Goal: Contribute content: Add original content to the website for others to see

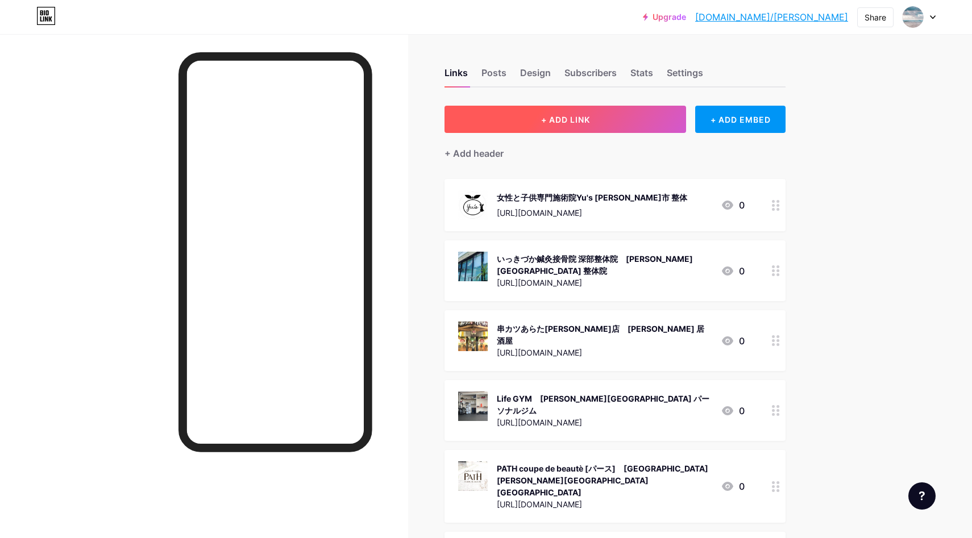
click at [587, 112] on button "+ ADD LINK" at bounding box center [566, 119] width 242 height 27
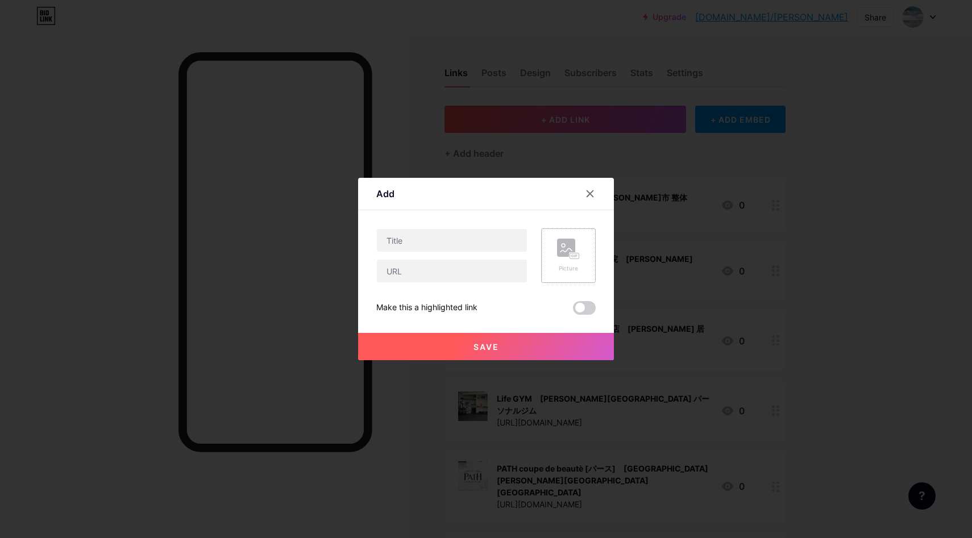
click at [570, 247] on rect at bounding box center [566, 248] width 18 height 18
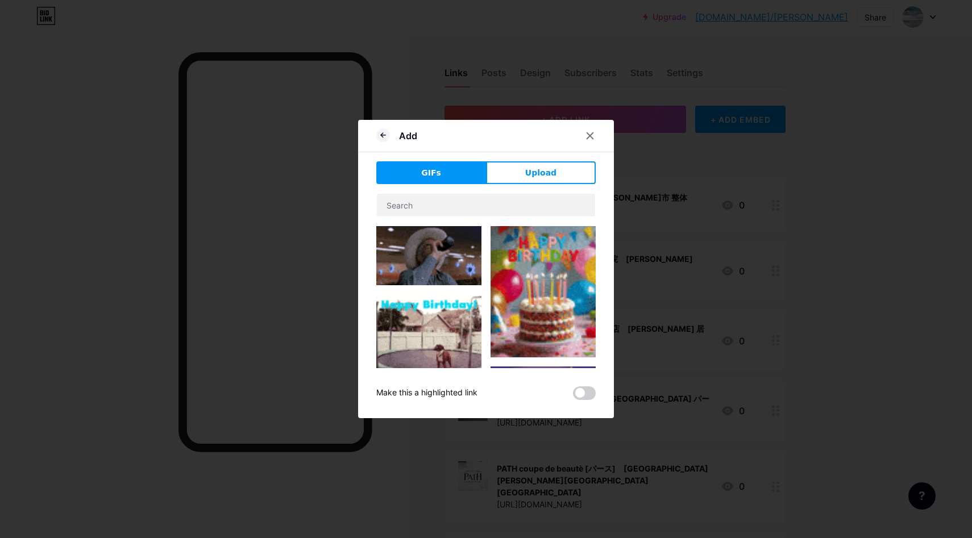
click at [546, 176] on span "Upload" at bounding box center [540, 173] width 31 height 12
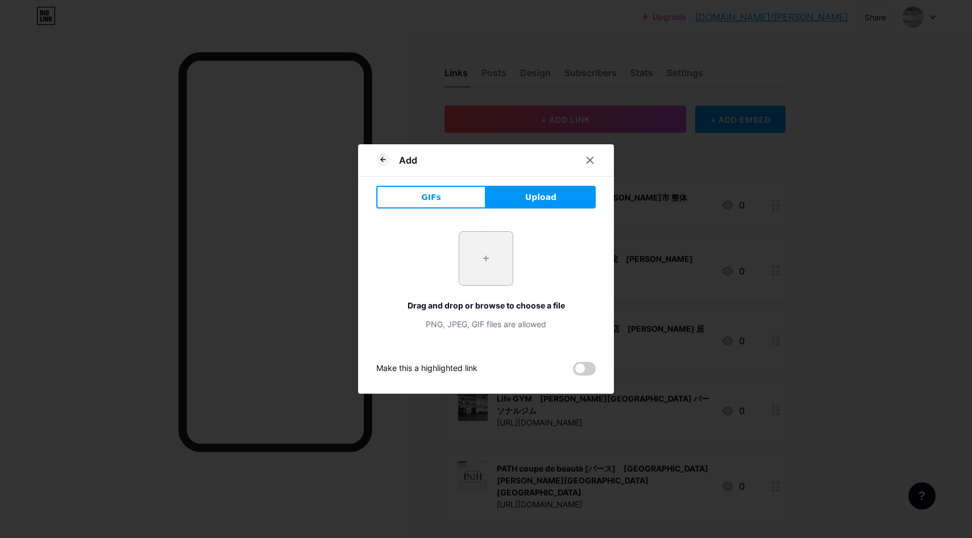
click at [472, 246] on input "file" at bounding box center [485, 258] width 53 height 53
type input "C:\fakepath\スクリーンショット 2025-09-16 10.21.29.jpg"
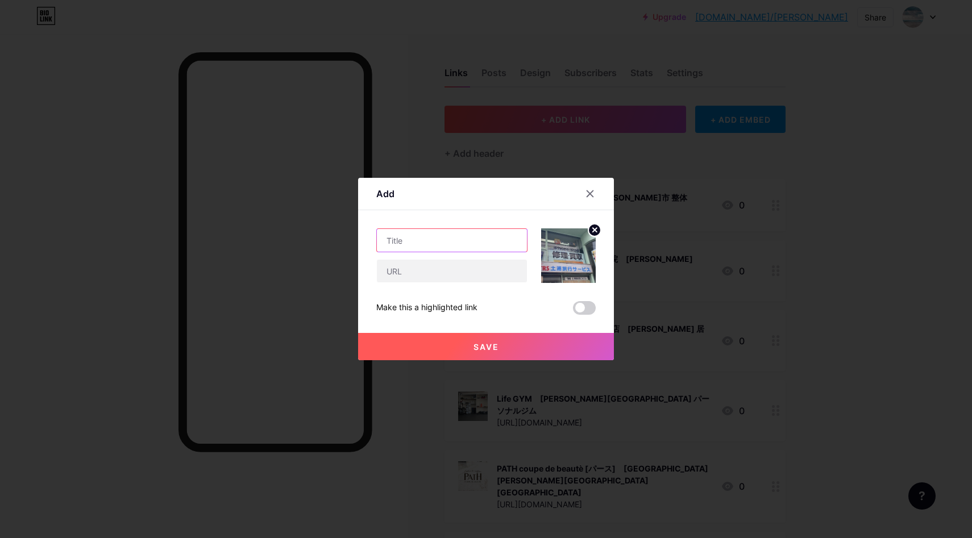
click at [397, 242] on input "text" at bounding box center [452, 240] width 150 height 23
paste input "iPhone修理・買取iPhoneステーション土浦店｜[GEOGRAPHIC_DATA] iPhone修理"
type input "iPhone修理・買取iPhoneステーション土浦店｜[GEOGRAPHIC_DATA] iPhone修理"
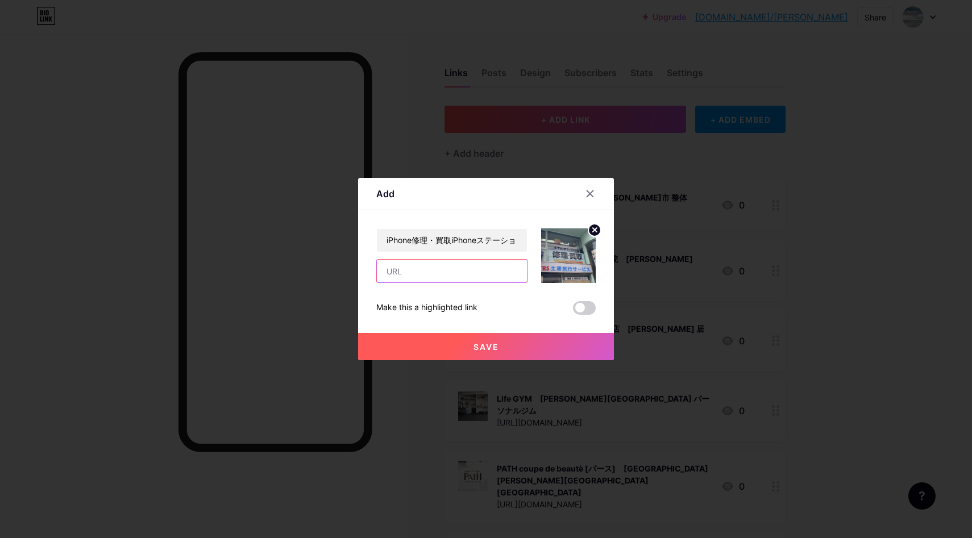
click at [442, 272] on input "text" at bounding box center [452, 271] width 150 height 23
click at [442, 271] on input "text" at bounding box center [452, 271] width 150 height 23
paste input "[URL][DOMAIN_NAME]"
type input "[URL][DOMAIN_NAME]"
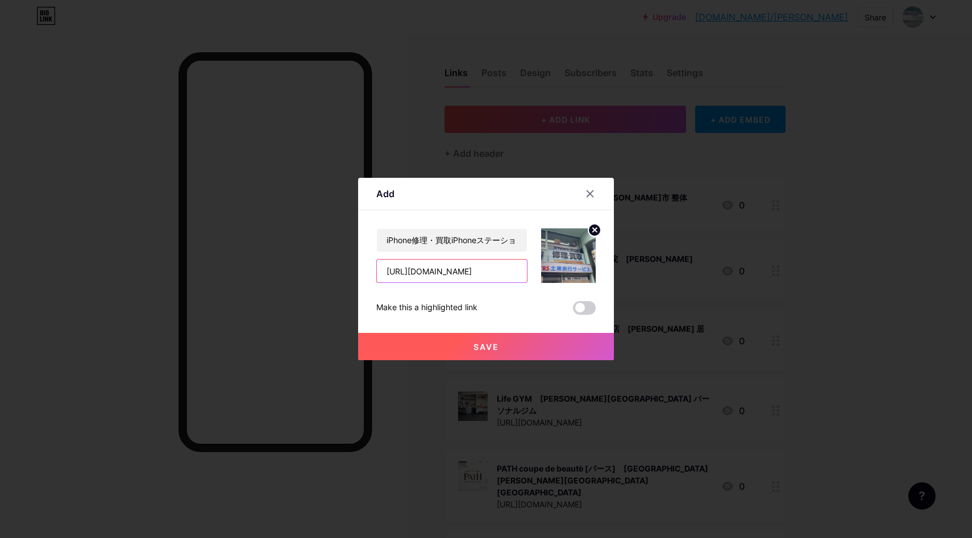
scroll to position [0, 0]
click at [486, 236] on input "iPhone修理・買取iPhoneステーション土浦店｜[GEOGRAPHIC_DATA] iPhone修理" at bounding box center [452, 240] width 150 height 23
click at [496, 350] on span "Save" at bounding box center [487, 347] width 26 height 10
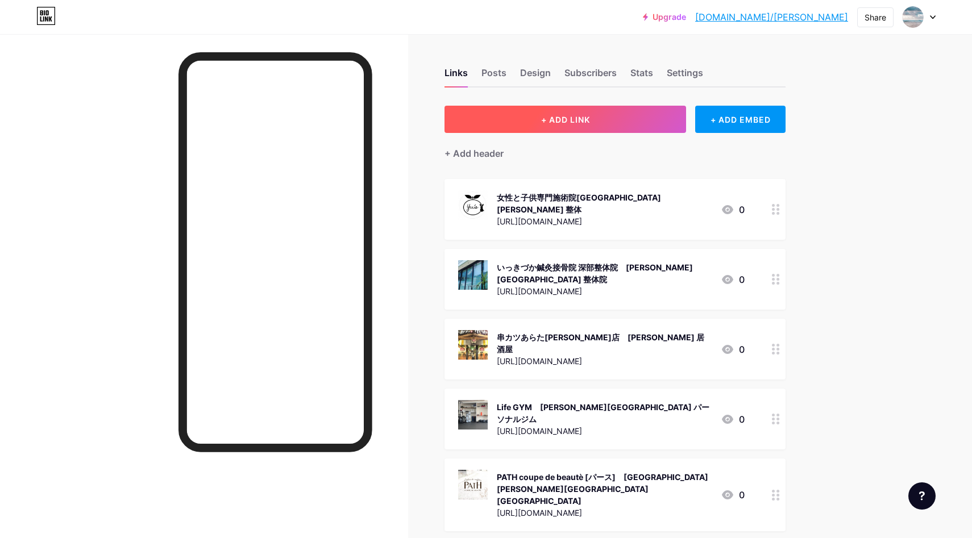
click at [558, 119] on span "+ ADD LINK" at bounding box center [565, 120] width 49 height 10
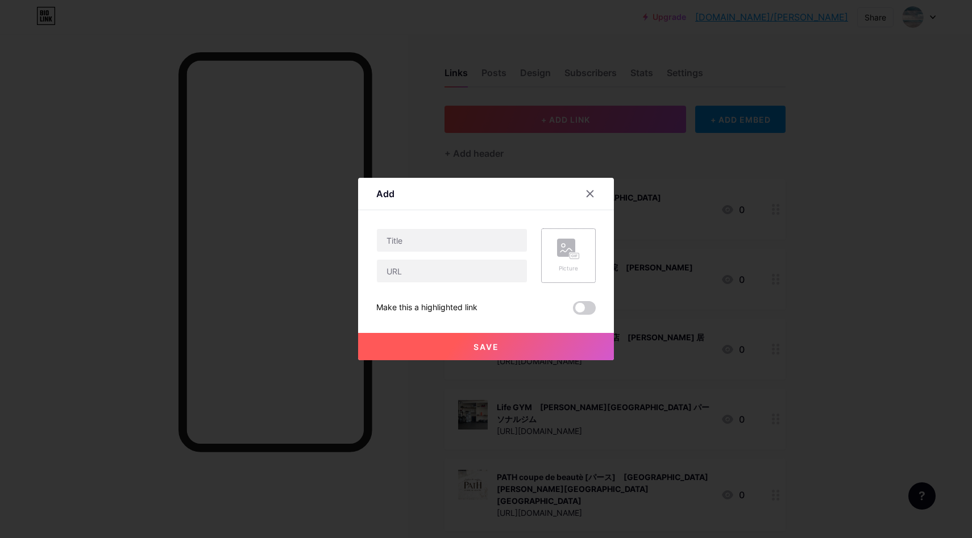
click at [570, 245] on rect at bounding box center [566, 248] width 18 height 18
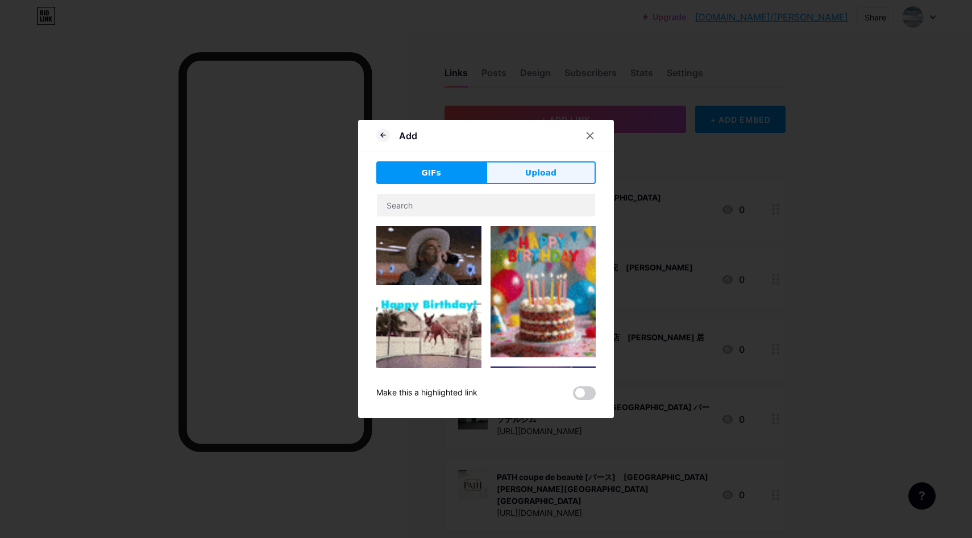
click at [561, 167] on button "Upload" at bounding box center [541, 172] width 110 height 23
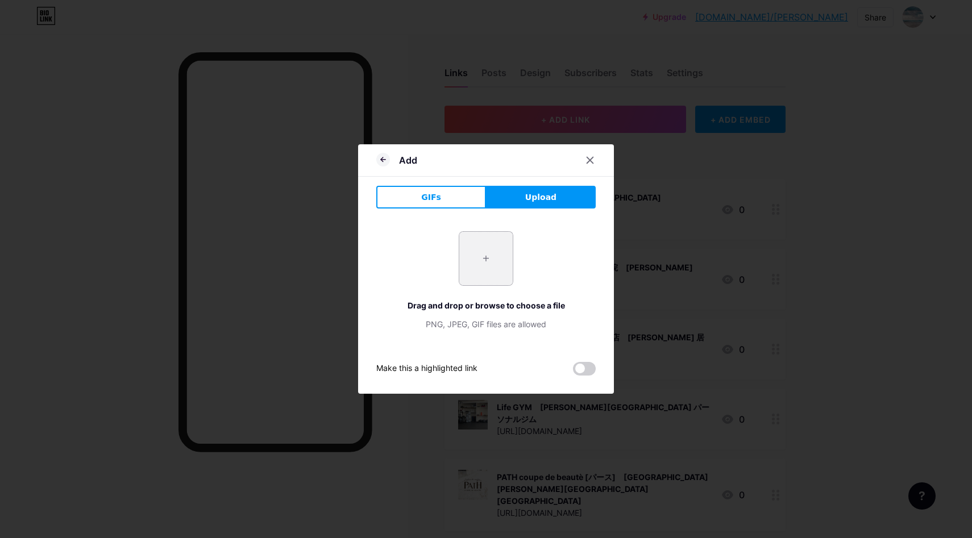
click at [475, 253] on input "file" at bounding box center [485, 258] width 53 height 53
type input "C:\fakepath\スクリーンショット 2025-09-16 10.28.19.jpg"
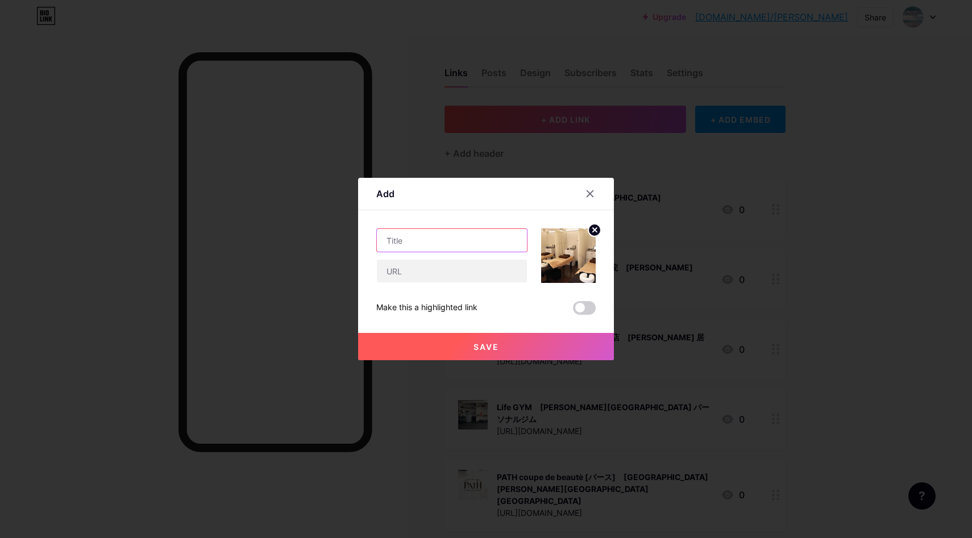
click at [392, 238] on input "text" at bounding box center [452, 240] width 150 height 23
click at [393, 238] on input "text" at bounding box center [452, 240] width 150 height 23
paste input "はり灸整骨院 ガーベラ｜流山市 整骨院"
type input "はり灸整骨院 ガーベラ｜流山市 整骨院"
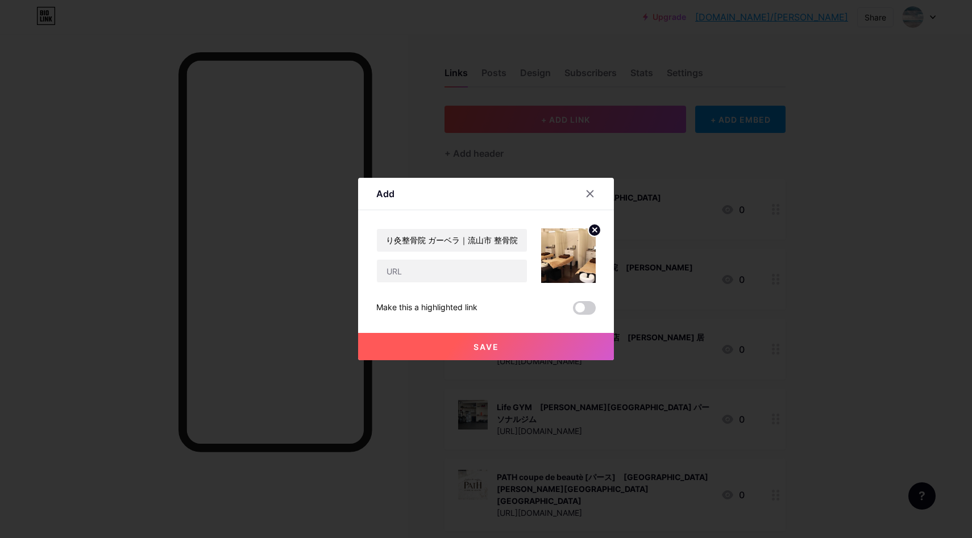
scroll to position [0, 0]
click at [427, 273] on input "text" at bounding box center [452, 271] width 150 height 23
paste input "[URL][DOMAIN_NAME]"
type input "[URL][DOMAIN_NAME]"
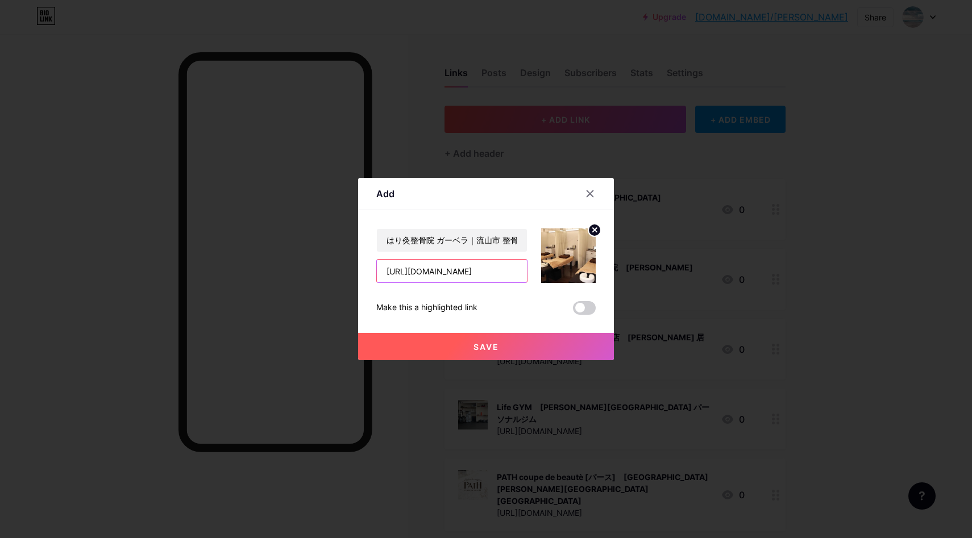
scroll to position [0, 0]
click at [437, 235] on input "はり灸整骨院 ガーベラ｜流山市 整骨院" at bounding box center [452, 240] width 150 height 23
click at [489, 343] on span "Save" at bounding box center [487, 347] width 26 height 10
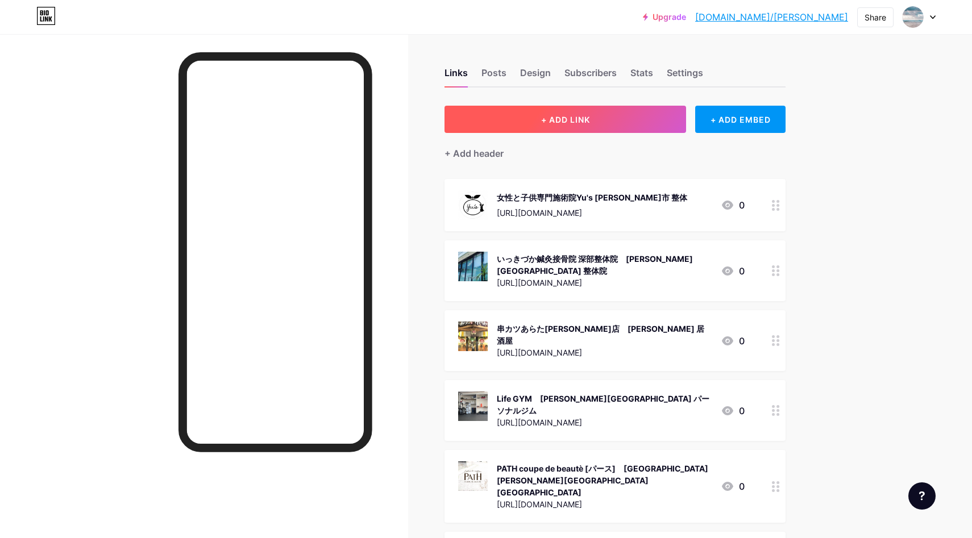
click at [602, 125] on button "+ ADD LINK" at bounding box center [566, 119] width 242 height 27
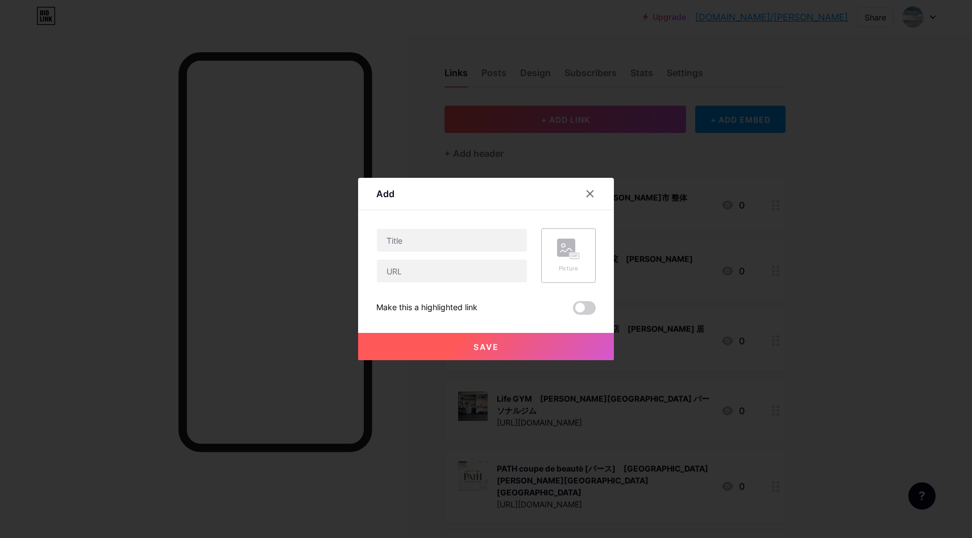
click at [564, 244] on icon at bounding box center [568, 249] width 23 height 21
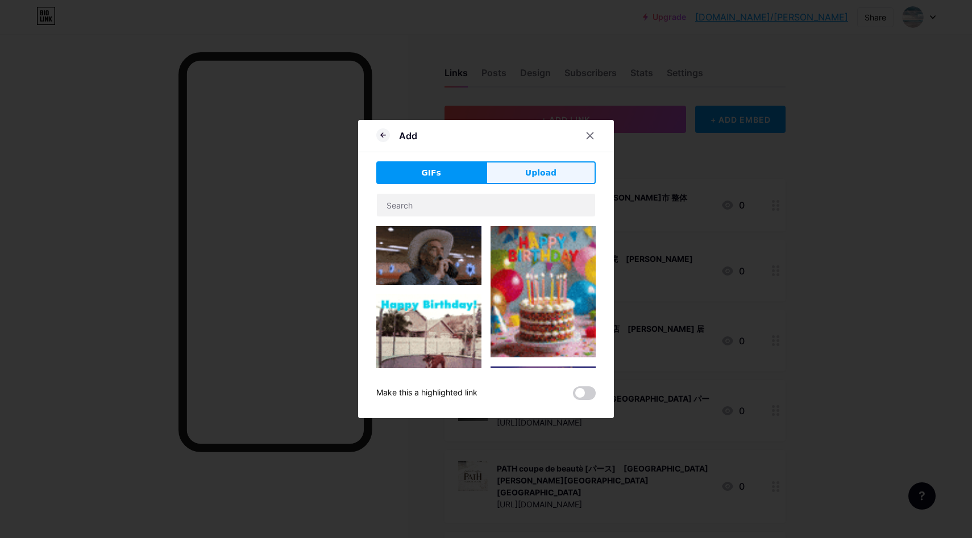
click at [569, 174] on button "Upload" at bounding box center [541, 172] width 110 height 23
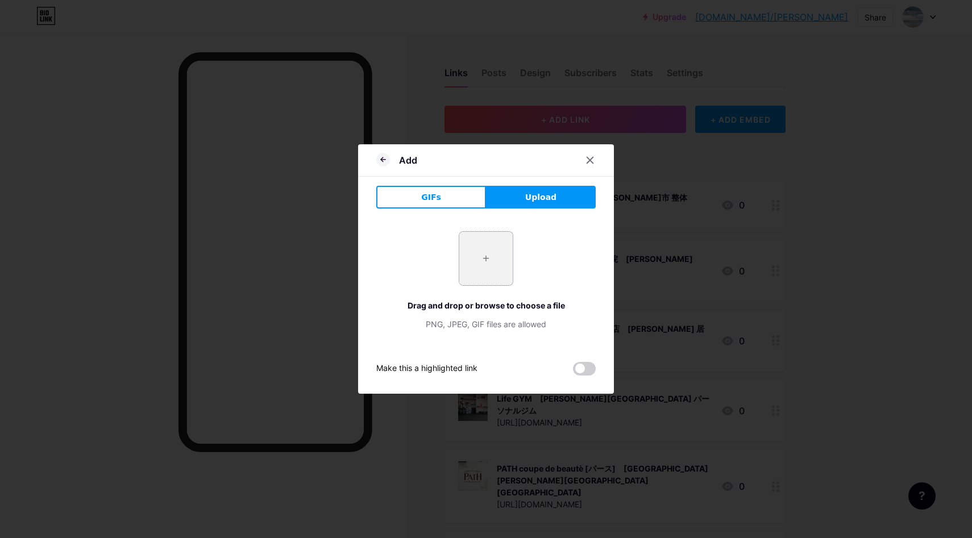
click at [486, 262] on input "file" at bounding box center [485, 258] width 53 height 53
type input "C:\fakepath\スクリーンショット [DATE] 10.30.19.jpg"
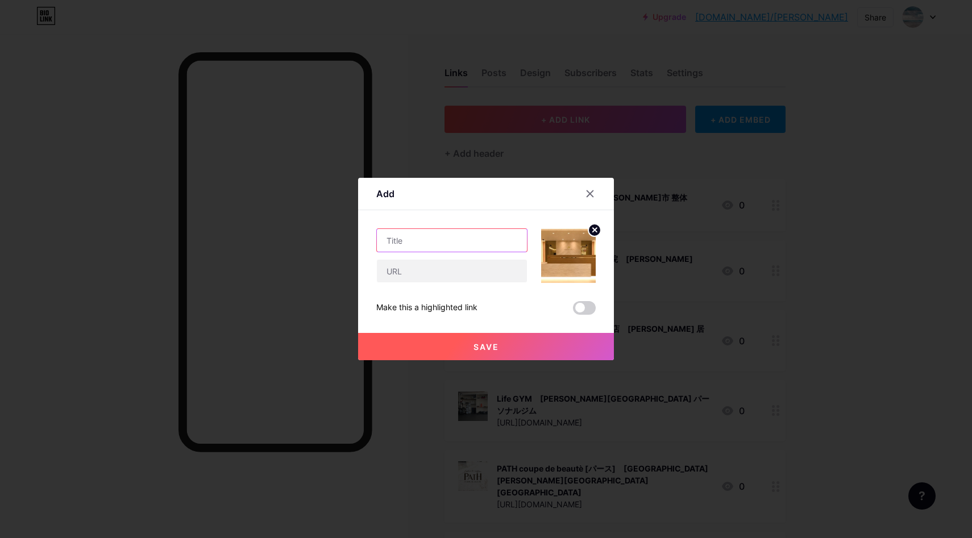
click at [394, 241] on input "text" at bounding box center [452, 240] width 150 height 23
paste input "海岸歯科室｜美浜区 歯医者"
type input "海岸歯科室｜美浜区 歯医者"
click at [395, 265] on input "text" at bounding box center [452, 271] width 150 height 23
paste input "[URL][DOMAIN_NAME]"
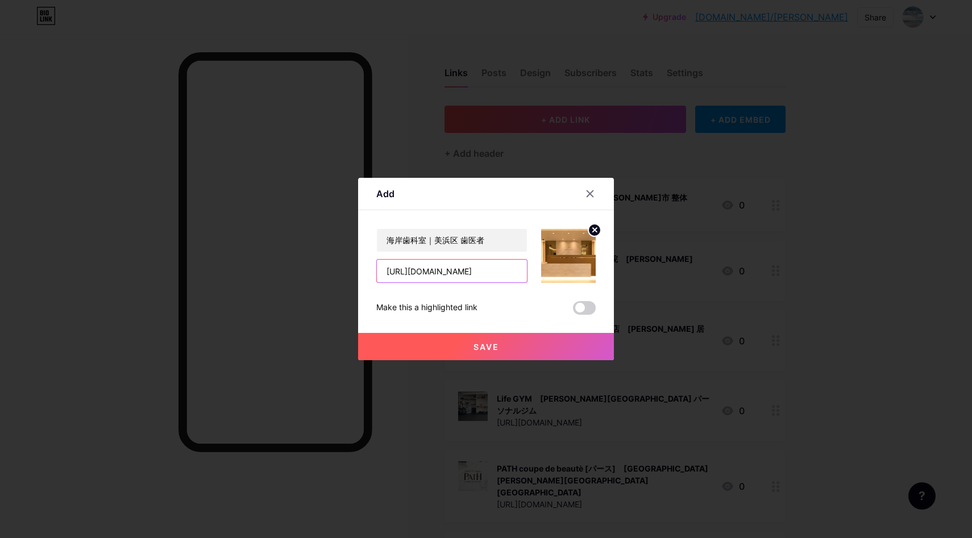
scroll to position [0, 41]
type input "[URL][DOMAIN_NAME]"
click at [423, 226] on div "Content YouTube Play YouTube video without leaving your page. ADD Vimeo Play Vi…" at bounding box center [485, 262] width 219 height 105
click at [430, 235] on input "海岸歯科室｜美浜区 歯医者" at bounding box center [452, 240] width 150 height 23
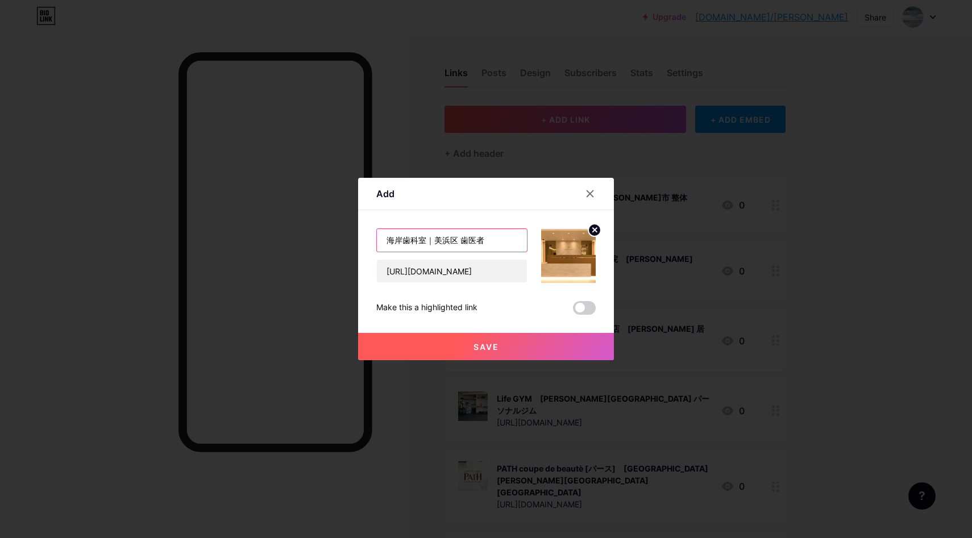
click at [430, 235] on input "海岸歯科室｜美浜区 歯医者" at bounding box center [452, 240] width 150 height 23
click at [475, 340] on button "Save" at bounding box center [486, 346] width 256 height 27
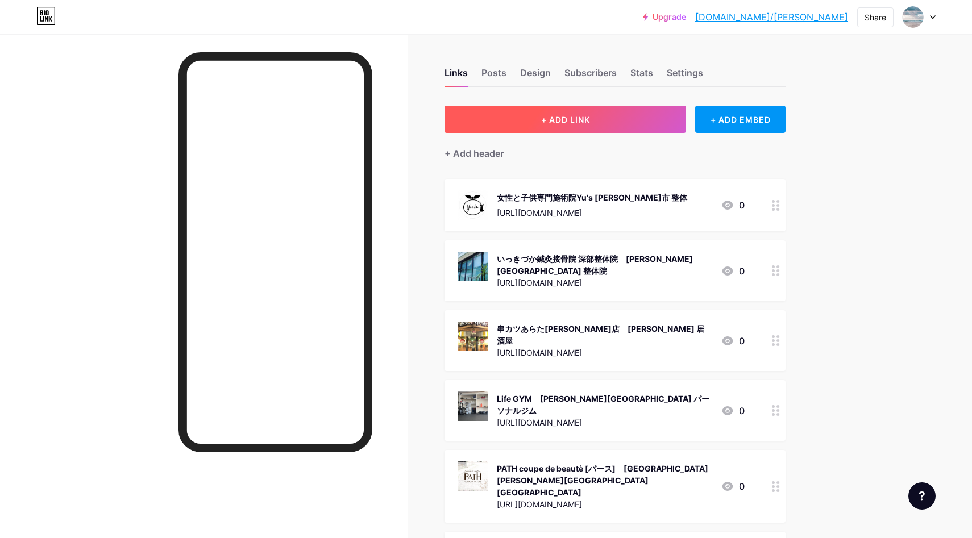
click at [614, 118] on button "+ ADD LINK" at bounding box center [566, 119] width 242 height 27
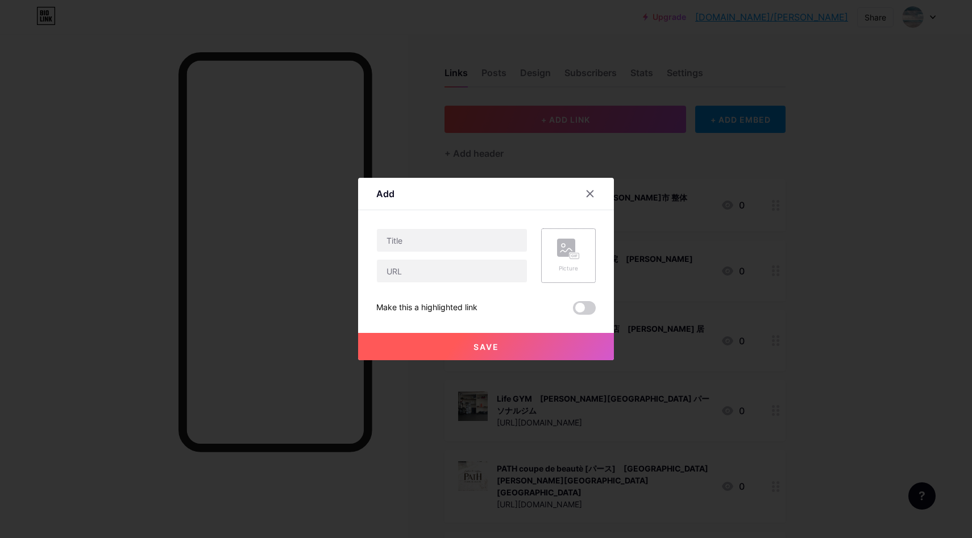
click at [569, 252] on rect at bounding box center [566, 248] width 18 height 18
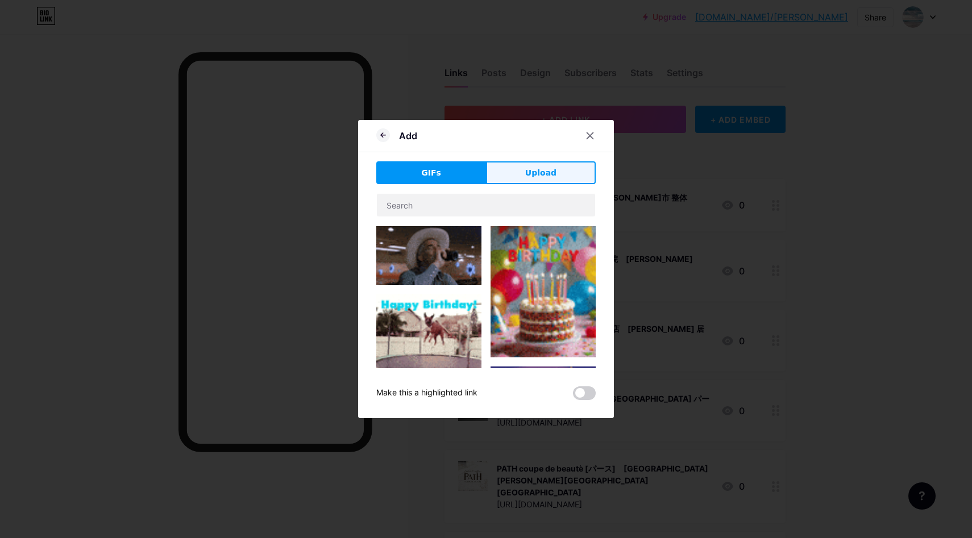
drag, startPoint x: 551, startPoint y: 174, endPoint x: 532, endPoint y: 205, distance: 36.0
click at [551, 175] on span "Upload" at bounding box center [540, 173] width 31 height 12
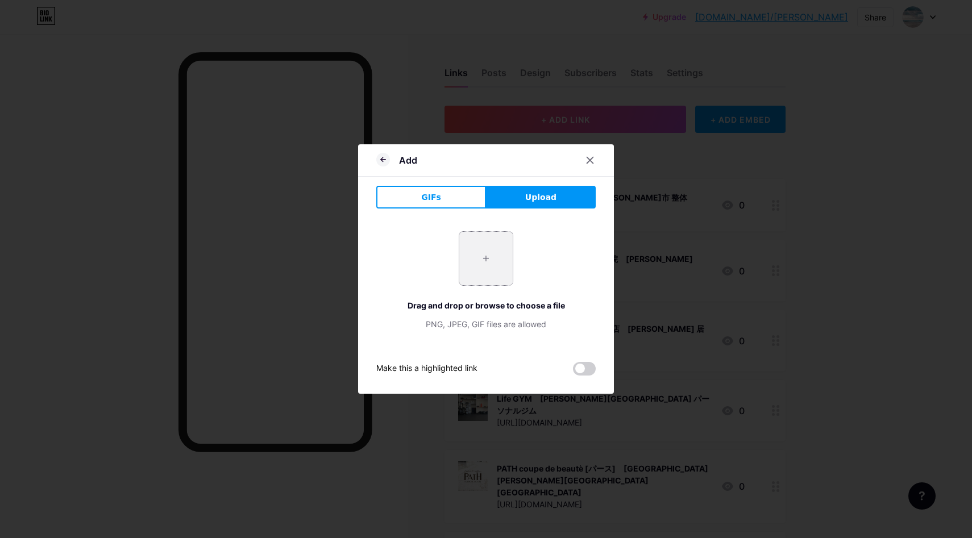
click at [479, 259] on input "file" at bounding box center [485, 258] width 53 height 53
type input "C:\fakepath\スクリーンショット 2025-09-16 10.32.19.jpg"
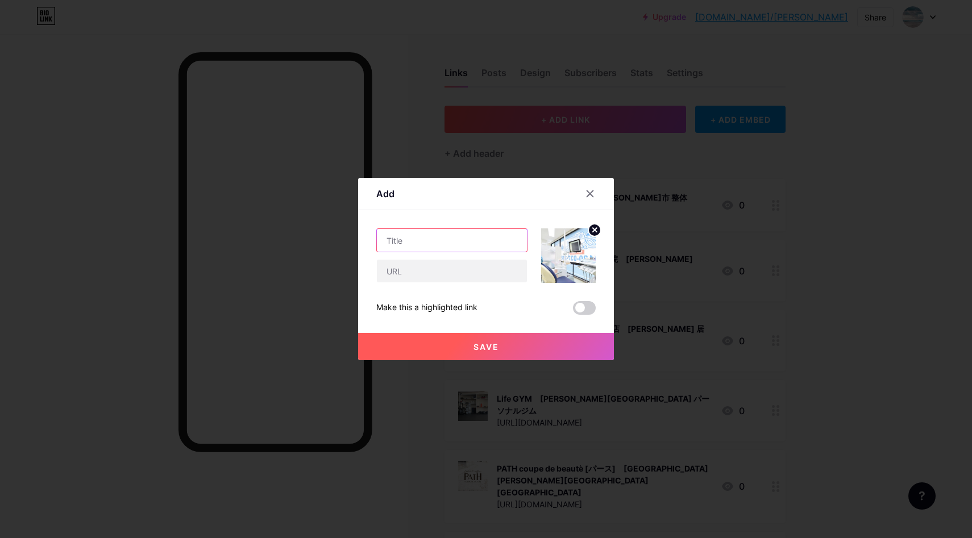
click at [414, 244] on input "text" at bounding box center [452, 240] width 150 height 23
paste input "海岸歯科オーラルケア｜蘇我 歯医者"
type input "海岸歯科オーラルケア｜蘇我 歯医者"
click at [411, 265] on input "text" at bounding box center [452, 271] width 150 height 23
paste input "https://maps.app.goo.gl/D5AzDYvoxJYoPhLN8"
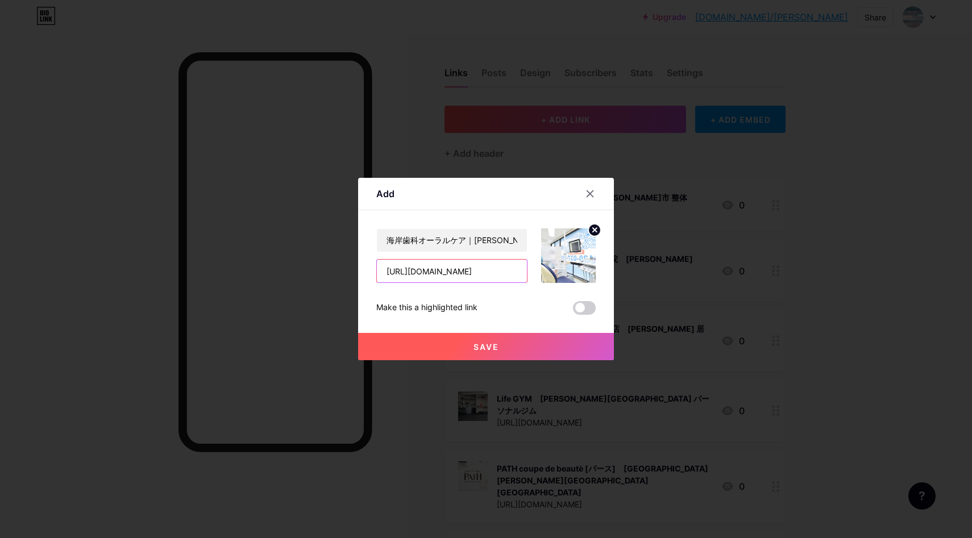
scroll to position [0, 44]
type input "https://maps.app.goo.gl/D5AzDYvoxJYoPhLN8"
click at [478, 235] on input "海岸歯科オーラルケア｜蘇我 歯医者" at bounding box center [452, 240] width 150 height 23
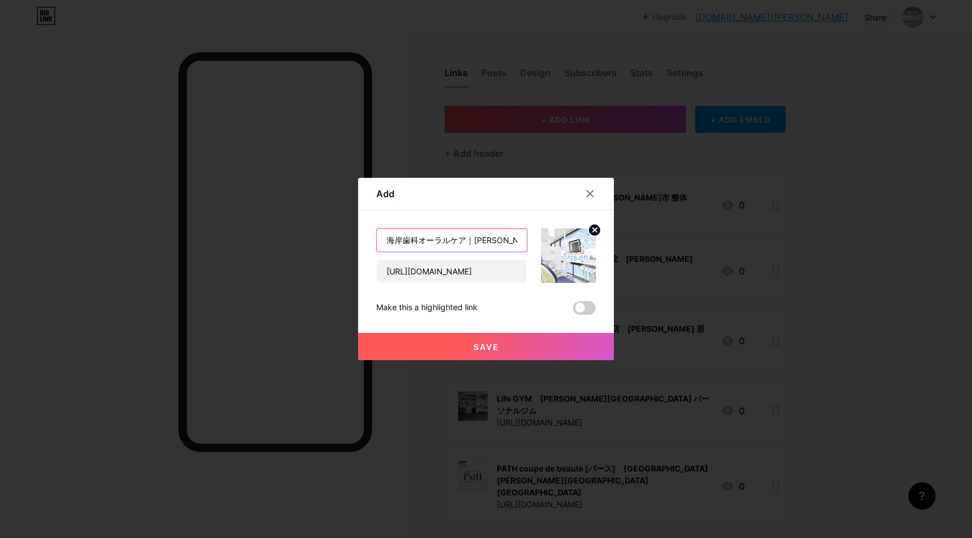
click at [478, 235] on input "海岸歯科オーラルケア｜蘇我 歯医者" at bounding box center [452, 240] width 150 height 23
click at [499, 345] on button "Save" at bounding box center [486, 346] width 256 height 27
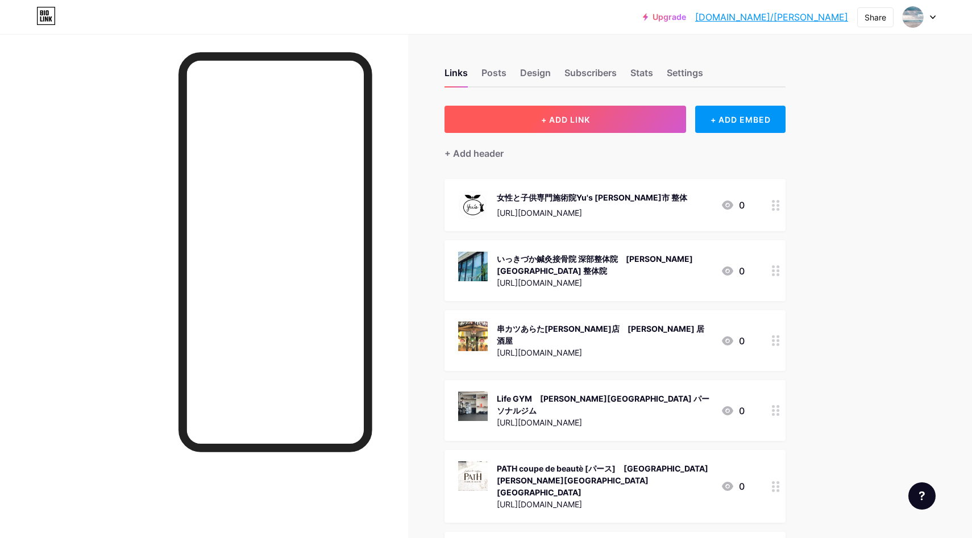
click at [617, 119] on button "+ ADD LINK" at bounding box center [566, 119] width 242 height 27
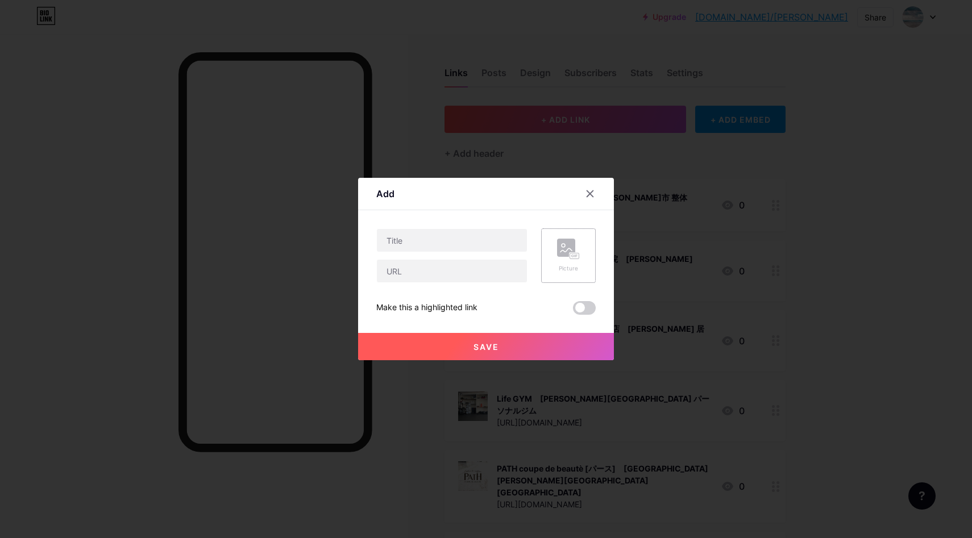
click at [565, 246] on circle at bounding box center [563, 245] width 3 height 3
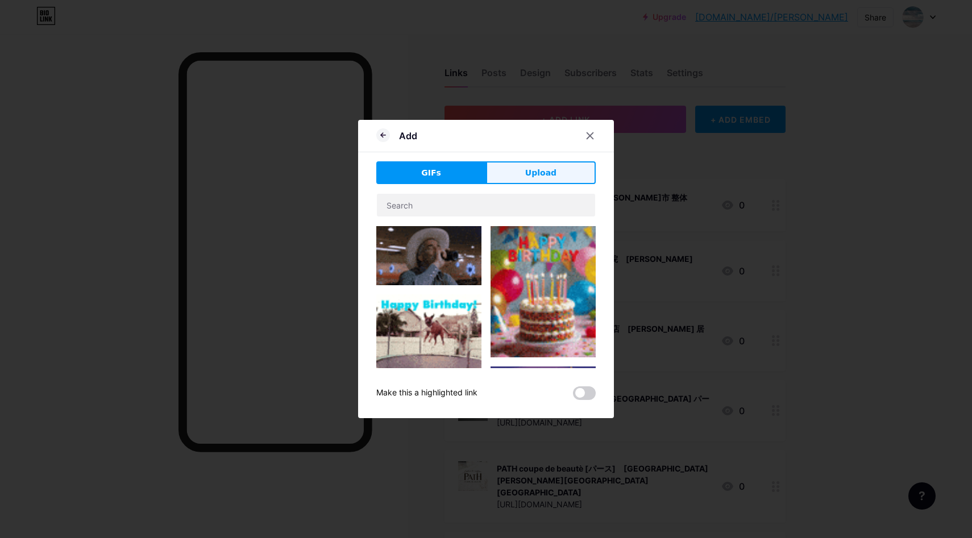
drag, startPoint x: 562, startPoint y: 177, endPoint x: 555, endPoint y: 192, distance: 16.3
click at [562, 177] on button "Upload" at bounding box center [541, 172] width 110 height 23
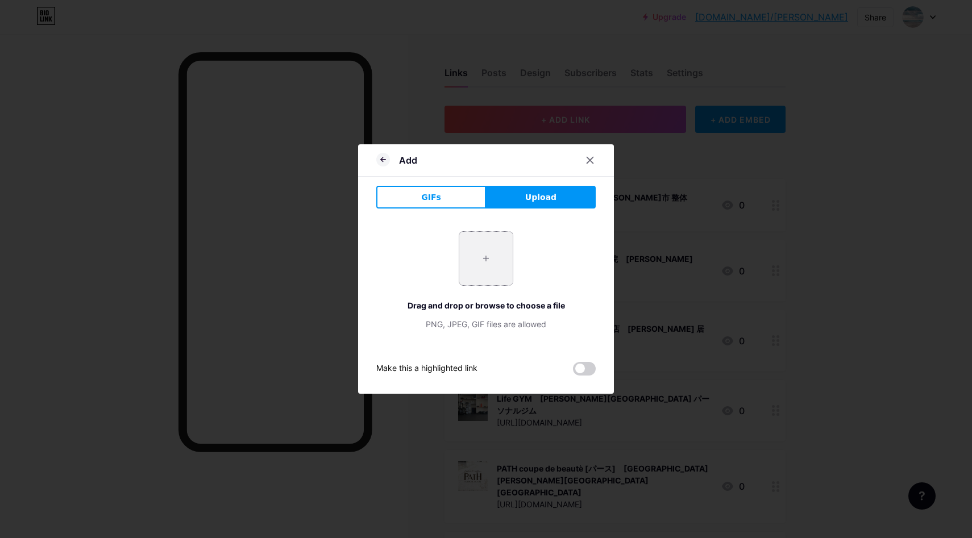
click at [480, 254] on input "file" at bounding box center [485, 258] width 53 height 53
type input "C:\fakepath\スクリーンショット 2025-09-16 10.34.01.jpg"
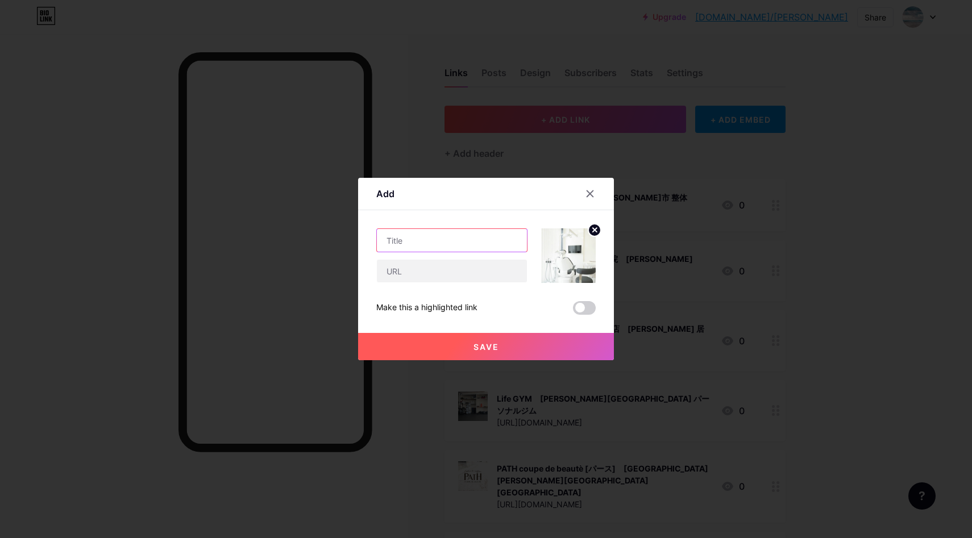
click at [414, 241] on input "text" at bounding box center [452, 240] width 150 height 23
paste input "海岸歯科室 [GEOGRAPHIC_DATA]｜[PERSON_NAME]駅 歯医者"
type input "海岸歯科室 [GEOGRAPHIC_DATA]｜[PERSON_NAME]駅 歯医者"
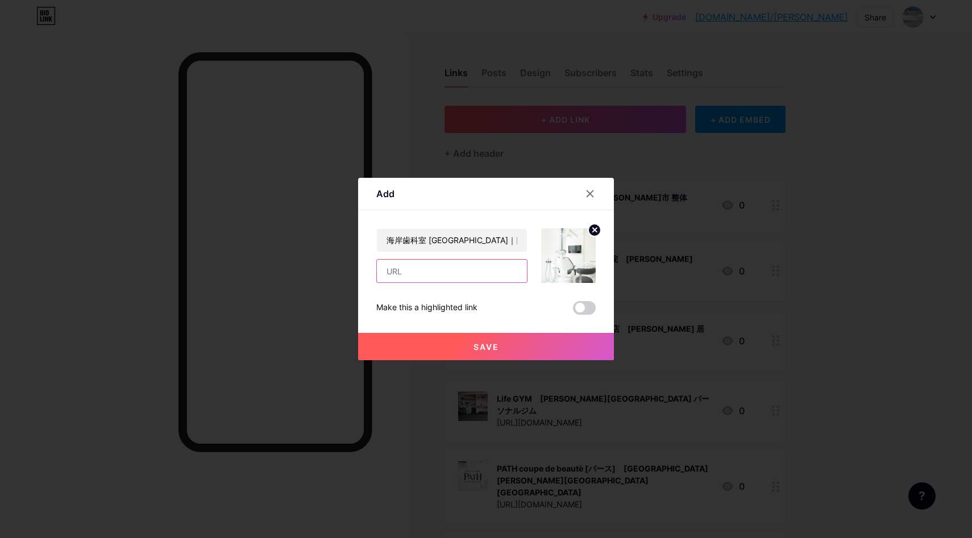
click at [396, 273] on input "text" at bounding box center [452, 271] width 150 height 23
paste input "[URL][DOMAIN_NAME]"
type input "[URL][DOMAIN_NAME]"
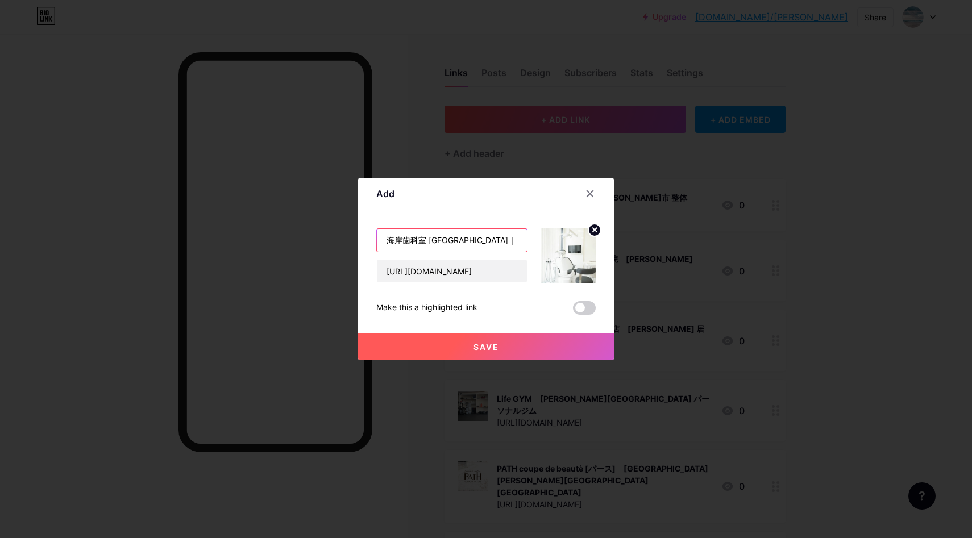
click at [467, 236] on input "海岸歯科室 [GEOGRAPHIC_DATA]｜[PERSON_NAME][GEOGRAPHIC_DATA] 歯医者" at bounding box center [452, 240] width 150 height 23
drag, startPoint x: 489, startPoint y: 348, endPoint x: 539, endPoint y: 285, distance: 79.7
click at [489, 347] on span "Save" at bounding box center [487, 347] width 26 height 10
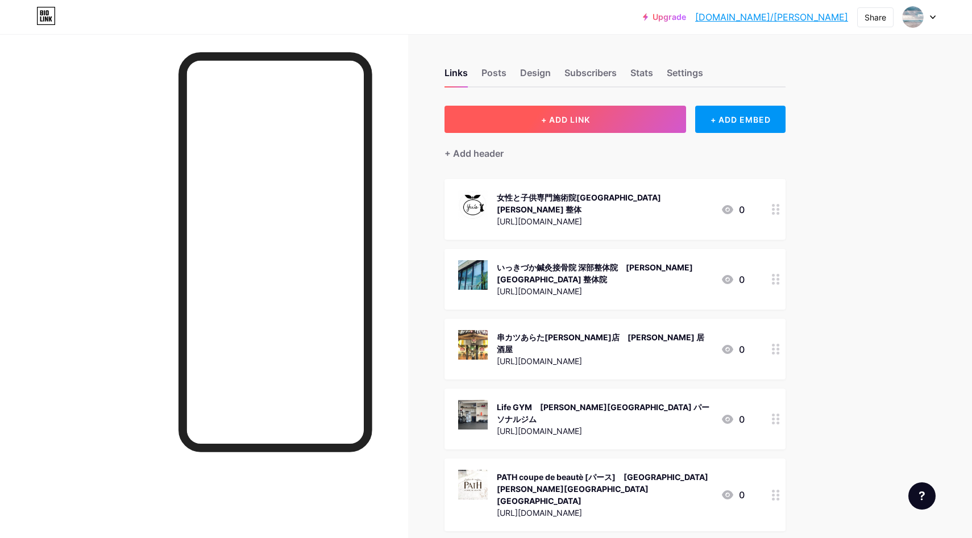
click at [542, 125] on button "+ ADD LINK" at bounding box center [566, 119] width 242 height 27
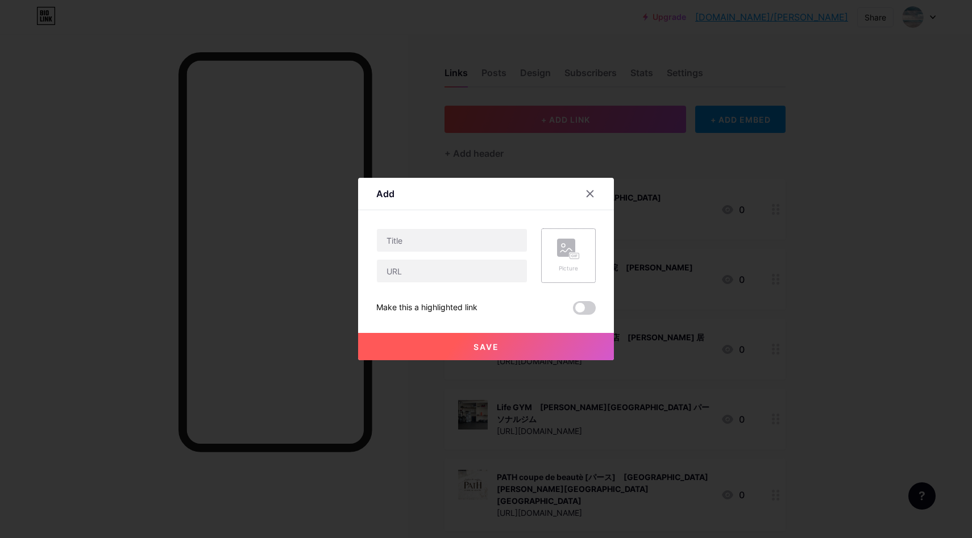
click at [572, 244] on rect at bounding box center [566, 248] width 18 height 18
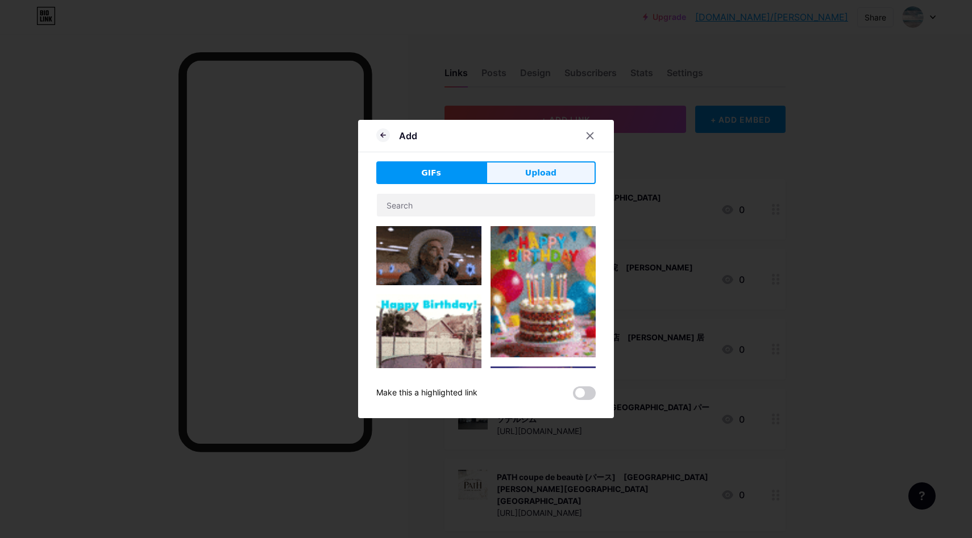
click at [555, 173] on button "Upload" at bounding box center [541, 172] width 110 height 23
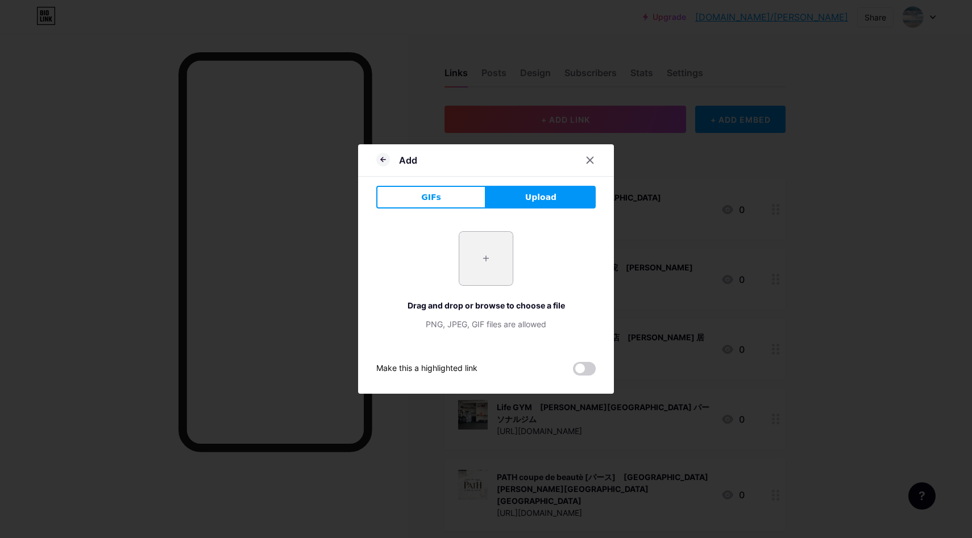
click at [491, 266] on input "file" at bounding box center [485, 258] width 53 height 53
type input "C:\fakepath\スクリーンショット [DATE] 10.36.58.jpg"
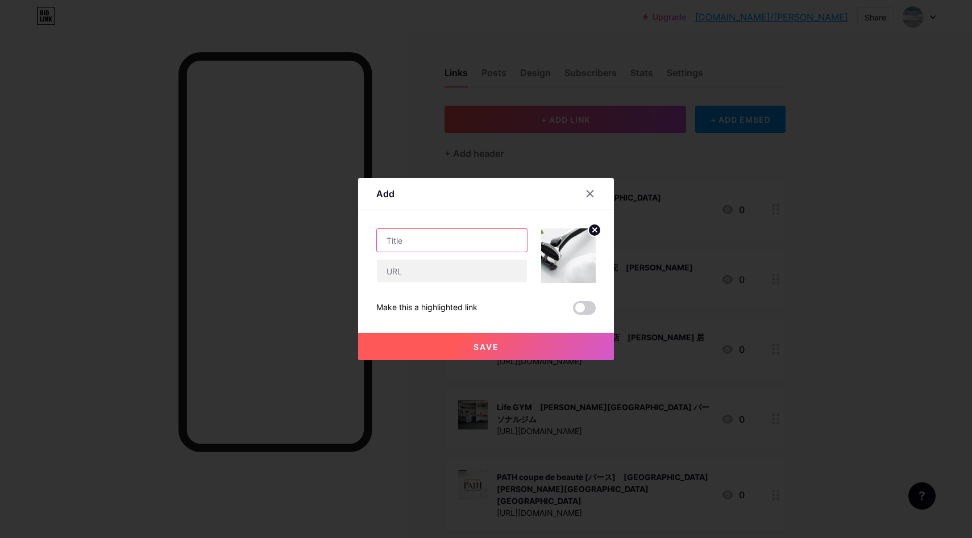
click at [413, 240] on input "text" at bounding box center [452, 240] width 150 height 23
paste input "Tokyo men's grooming COMPLEX｜[PERSON_NAME][GEOGRAPHIC_DATA]"
type input "Tokyo men's grooming COMPLEX｜[PERSON_NAME][GEOGRAPHIC_DATA]"
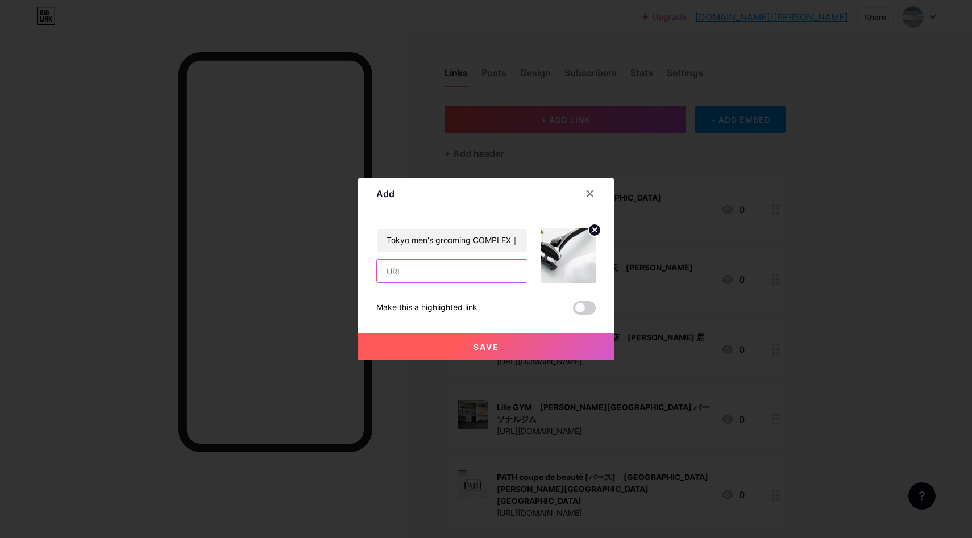
click at [410, 267] on input "text" at bounding box center [452, 271] width 150 height 23
paste input "[URL][DOMAIN_NAME]"
type input "[URL][DOMAIN_NAME]"
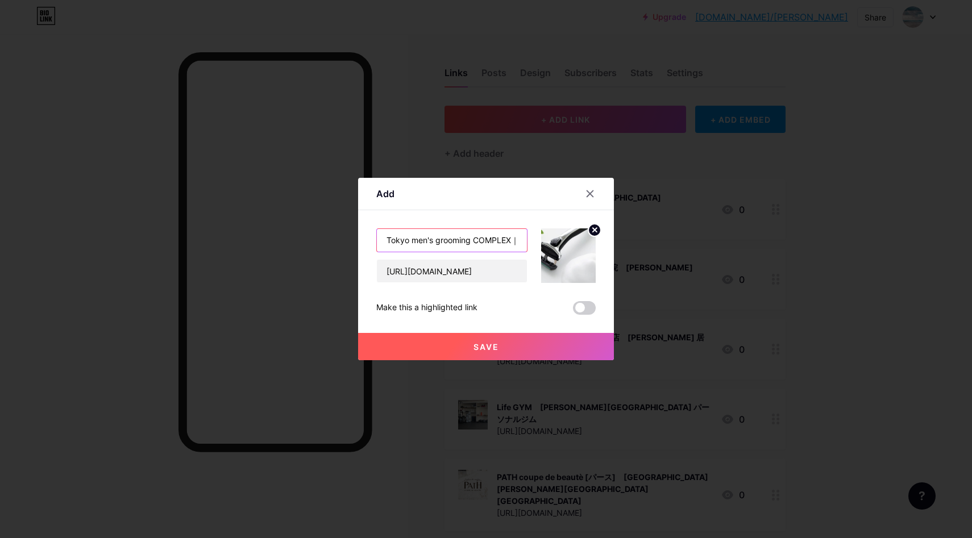
click at [442, 238] on input "Tokyo men's grooming COMPLEX｜[PERSON_NAME][GEOGRAPHIC_DATA]" at bounding box center [452, 240] width 150 height 23
click at [488, 342] on span "Save" at bounding box center [487, 347] width 26 height 10
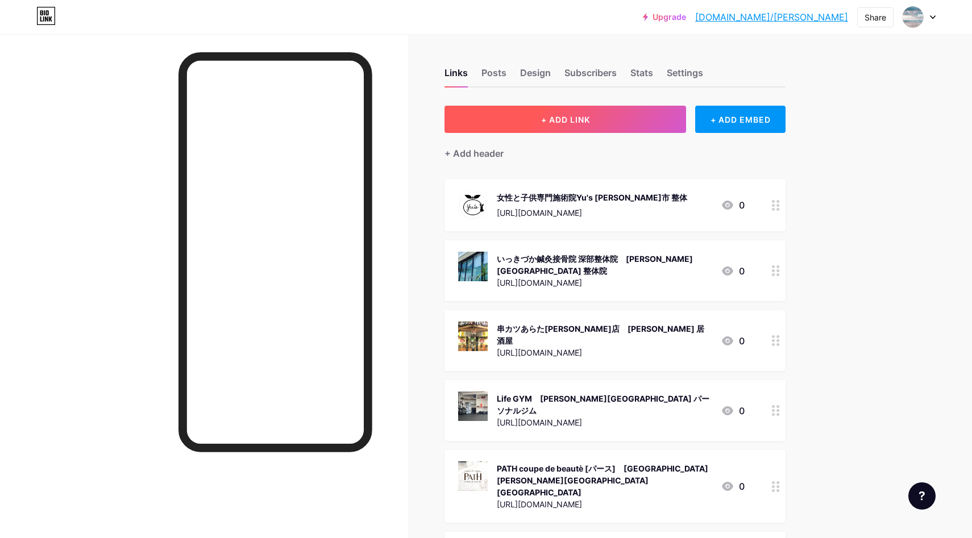
click at [600, 113] on button "+ ADD LINK" at bounding box center [566, 119] width 242 height 27
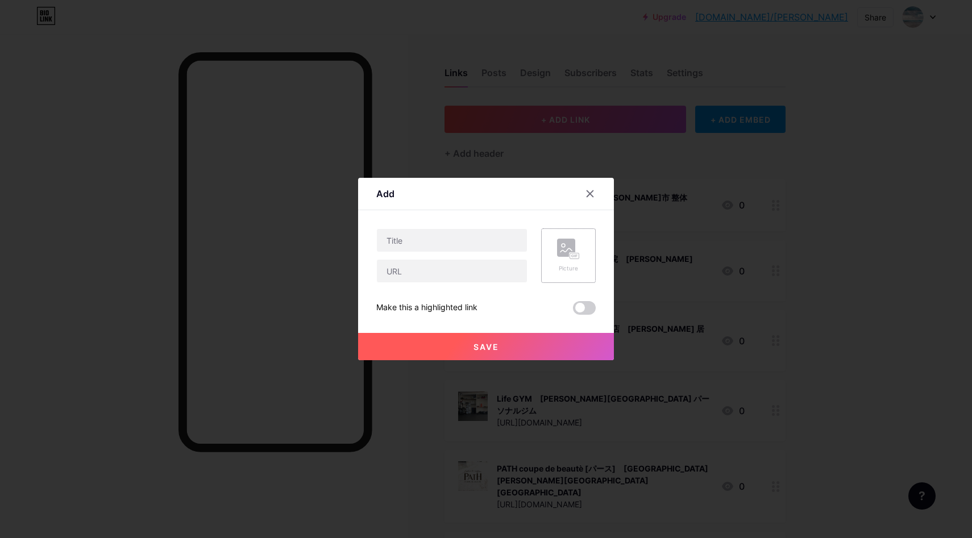
click at [567, 268] on div "Picture" at bounding box center [568, 268] width 23 height 9
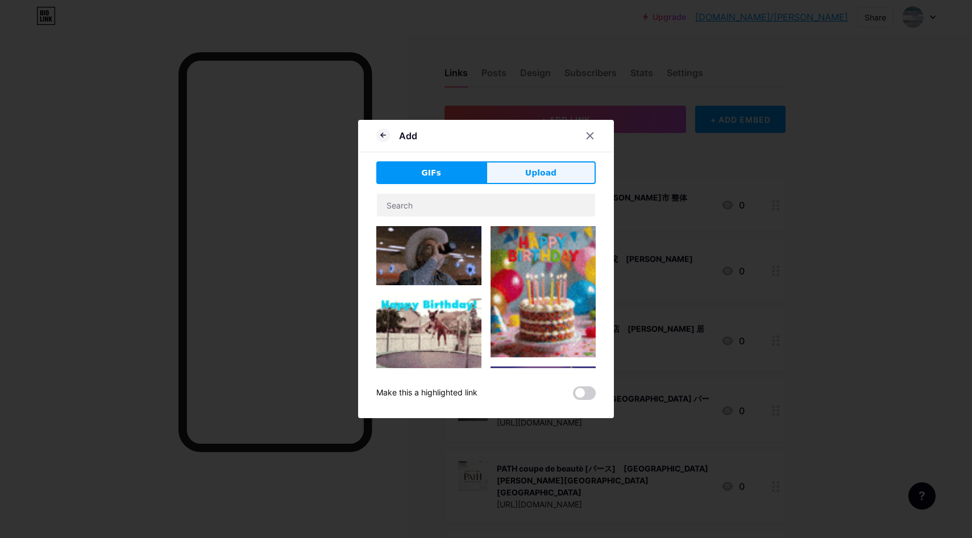
click at [557, 176] on button "Upload" at bounding box center [541, 172] width 110 height 23
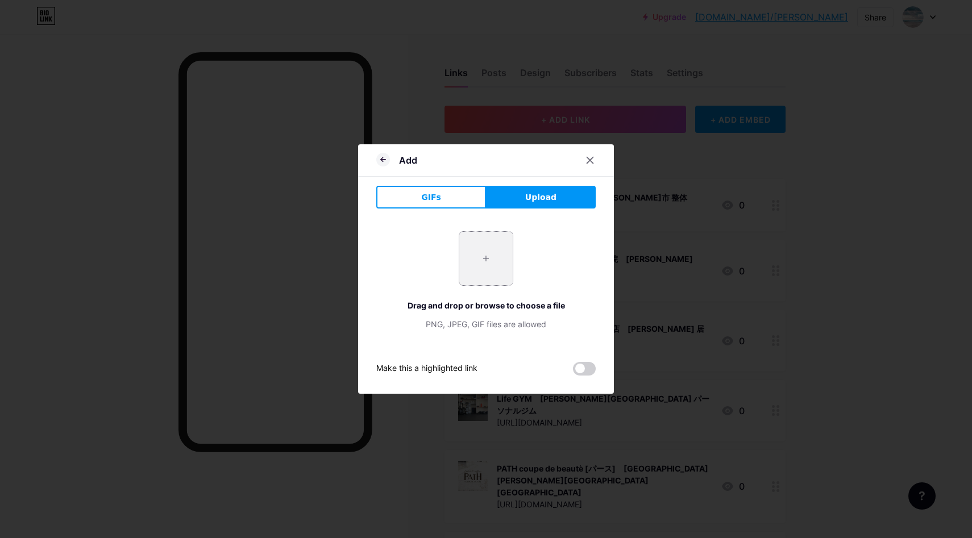
click at [483, 250] on input "file" at bounding box center [485, 258] width 53 height 53
type input "C:\fakepath\スクリーンショット [DATE] 10.49.18.jpg"
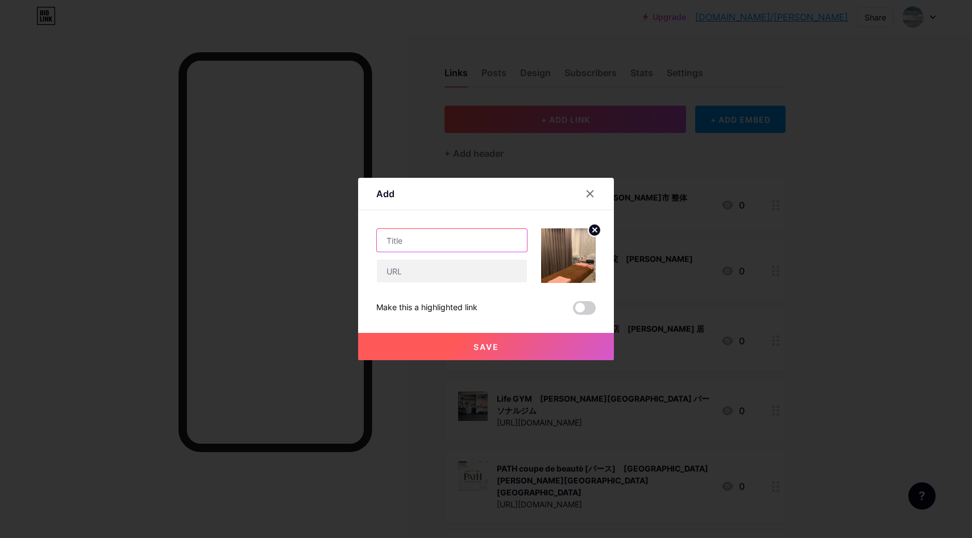
click at [395, 239] on input "text" at bounding box center [452, 240] width 150 height 23
paste input "代謝UP痩身&ストレスケア OCEAN｜[PERSON_NAME] エステ"
type input "代謝UP痩身&ストレスケア OCEAN｜[PERSON_NAME] エステ"
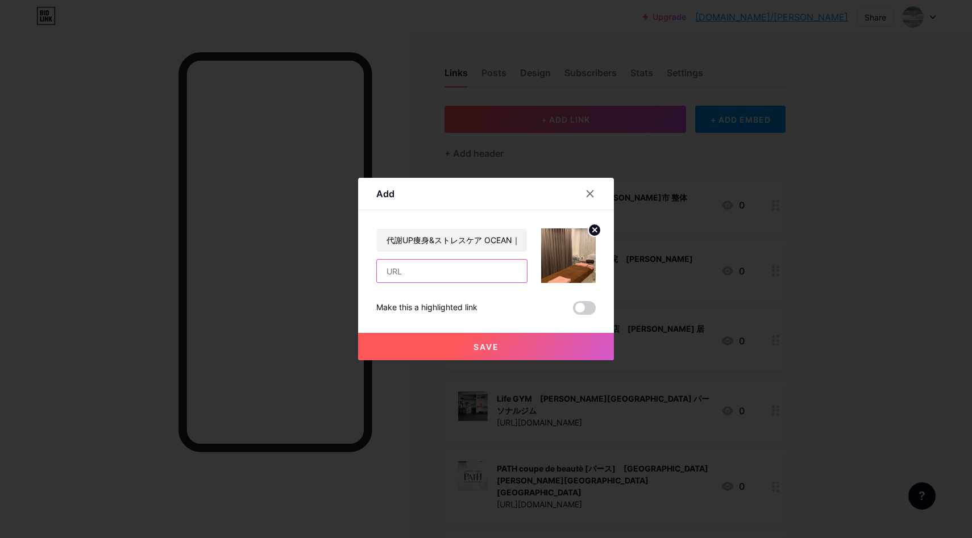
click at [421, 271] on input "text" at bounding box center [452, 271] width 150 height 23
paste input "[URL][DOMAIN_NAME]"
type input "[URL][DOMAIN_NAME]"
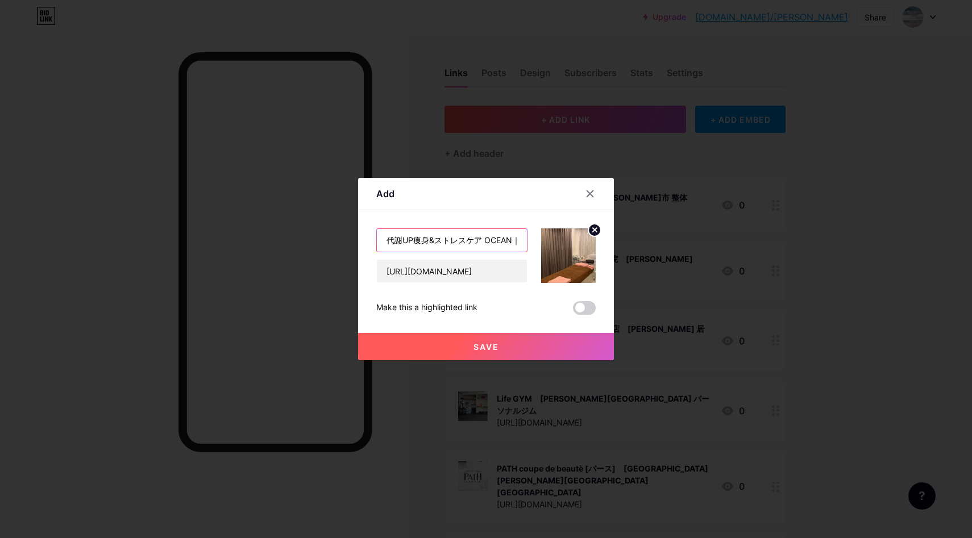
click at [431, 246] on input "代謝UP痩身&ストレスケア OCEAN｜[PERSON_NAME] エステ" at bounding box center [452, 240] width 150 height 23
click at [489, 344] on span "Save" at bounding box center [487, 347] width 26 height 10
